Goal: Transaction & Acquisition: Purchase product/service

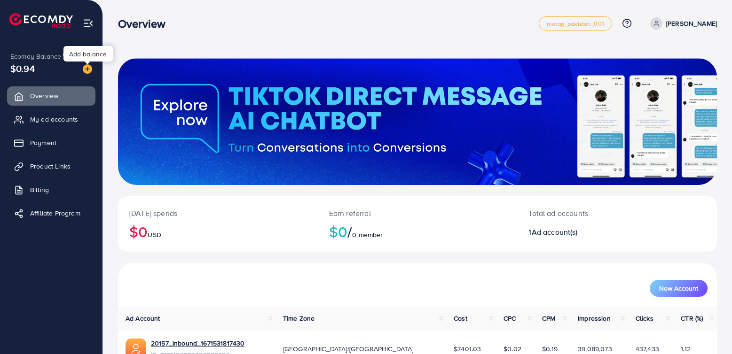
click at [85, 67] on img at bounding box center [87, 68] width 9 height 9
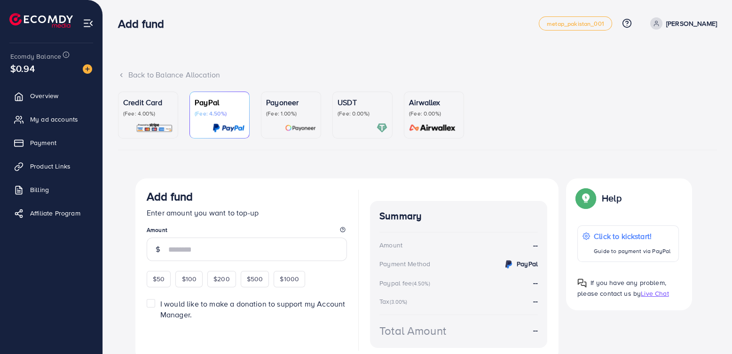
drag, startPoint x: 275, startPoint y: 122, endPoint x: 283, endPoint y: 128, distance: 10.4
click at [275, 121] on div "Payoneer (Fee: 1.00%)" at bounding box center [291, 115] width 50 height 37
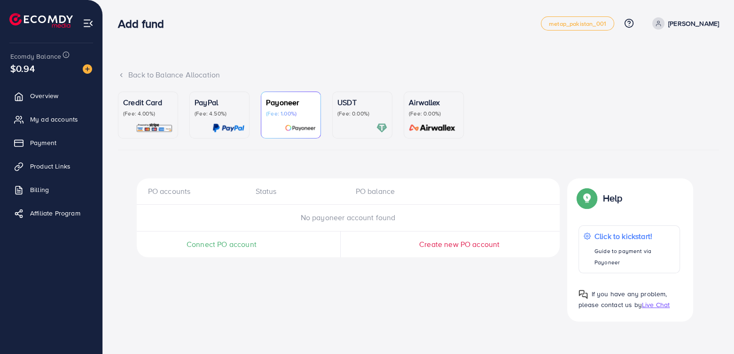
click at [228, 239] on span "Connect PO account" at bounding box center [222, 244] width 70 height 11
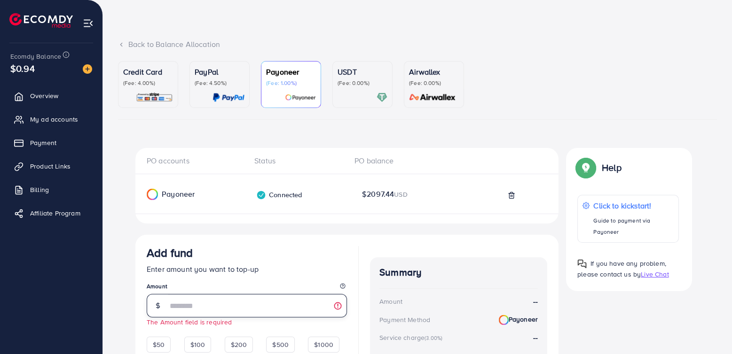
scroll to position [47, 0]
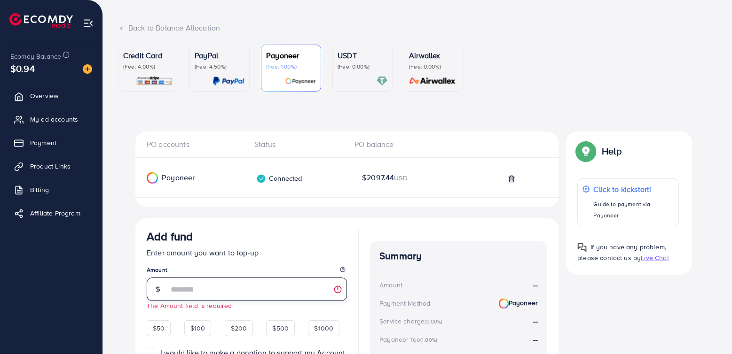
click at [241, 287] on input "number" at bounding box center [257, 290] width 179 height 24
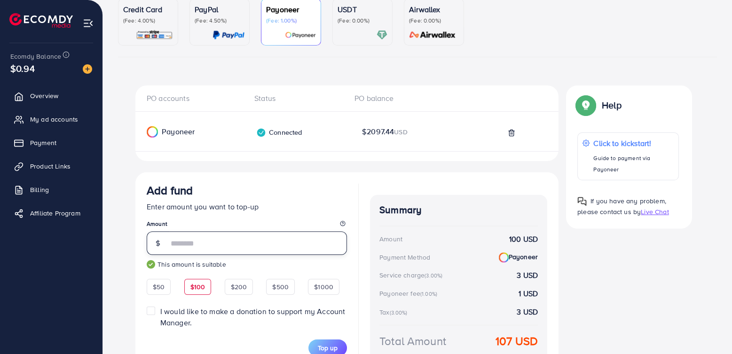
scroll to position [141, 0]
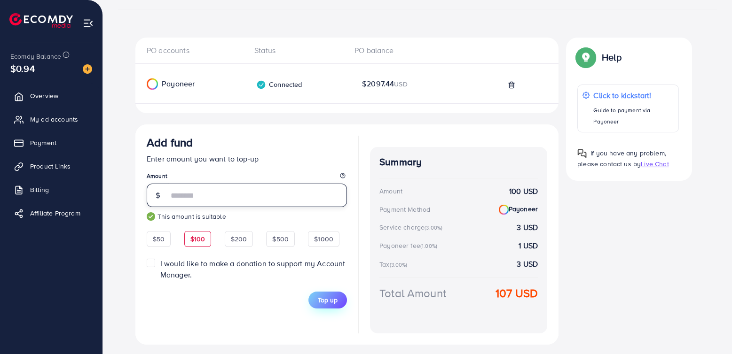
type input "***"
click at [321, 299] on span "Top up" at bounding box center [328, 300] width 20 height 9
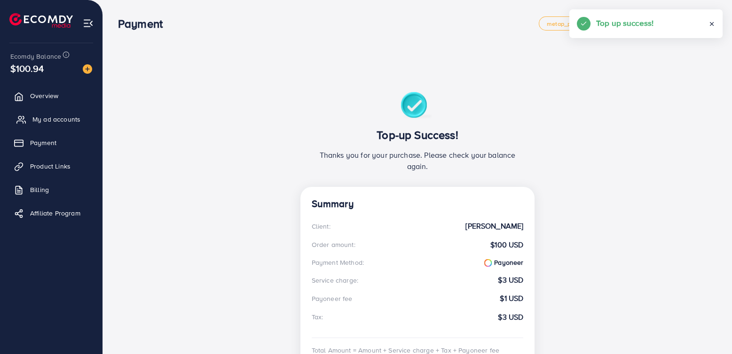
click at [75, 120] on span "My ad accounts" at bounding box center [56, 119] width 48 height 9
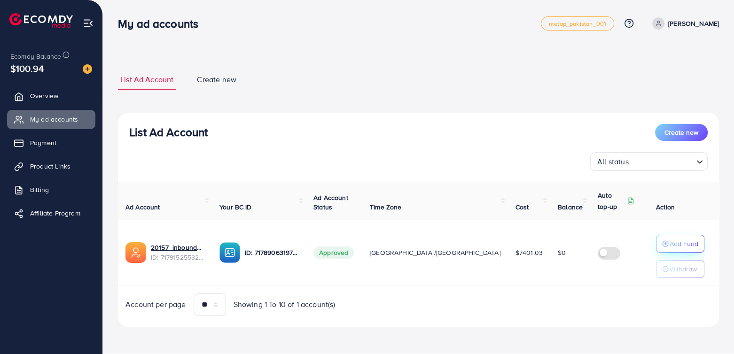
click at [670, 246] on p "Add Fund" at bounding box center [684, 243] width 29 height 11
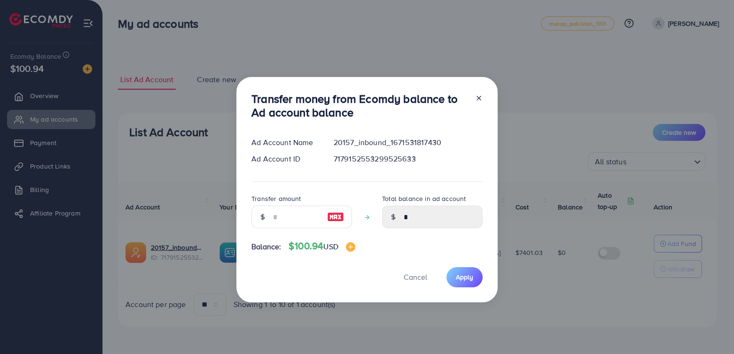
click at [338, 219] on img at bounding box center [335, 217] width 17 height 11
type input "***"
type input "******"
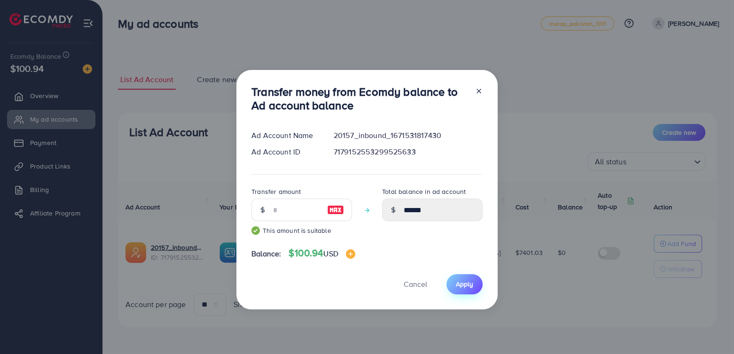
click at [459, 286] on span "Apply" at bounding box center [464, 284] width 17 height 9
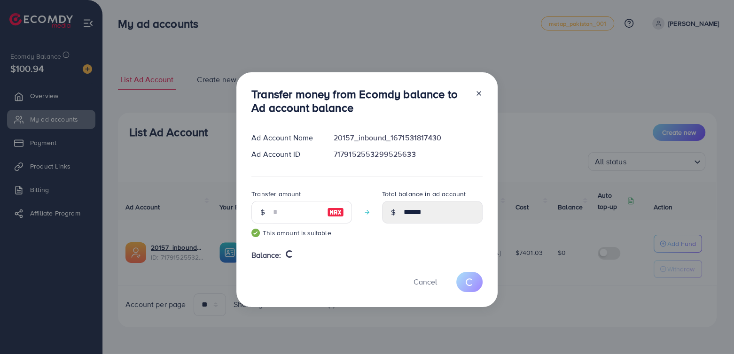
type input "*"
